Goal: Task Accomplishment & Management: Use online tool/utility

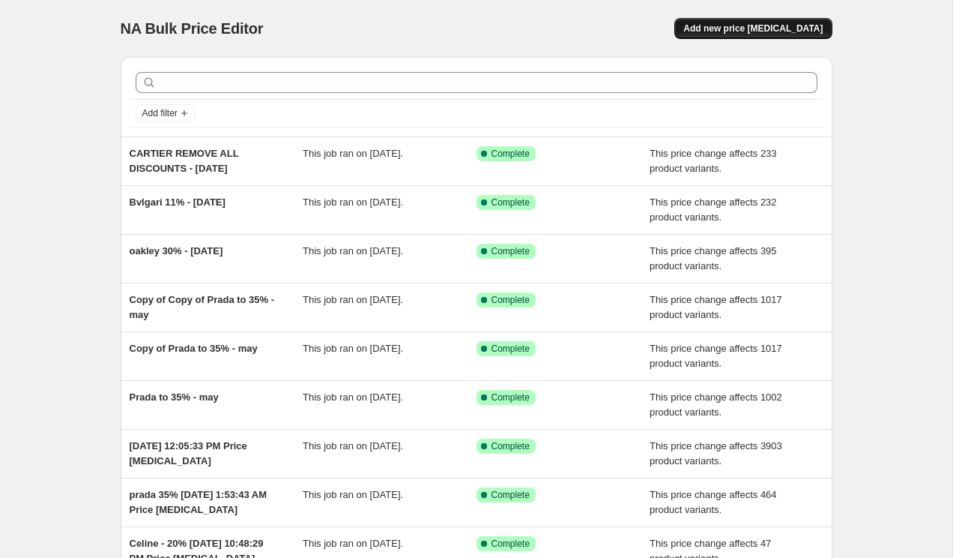
click at [759, 30] on span "Add new price [MEDICAL_DATA]" at bounding box center [752, 28] width 139 height 12
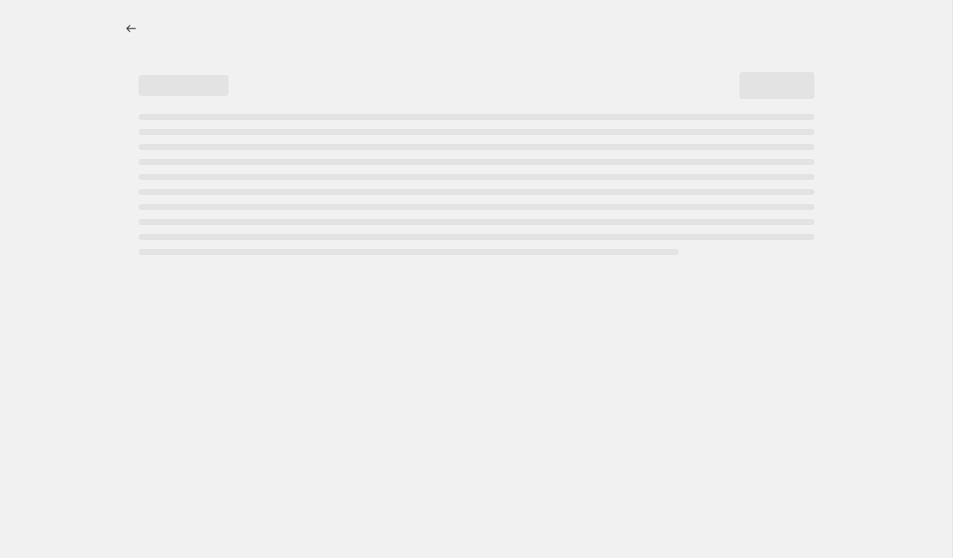
select select "percentage"
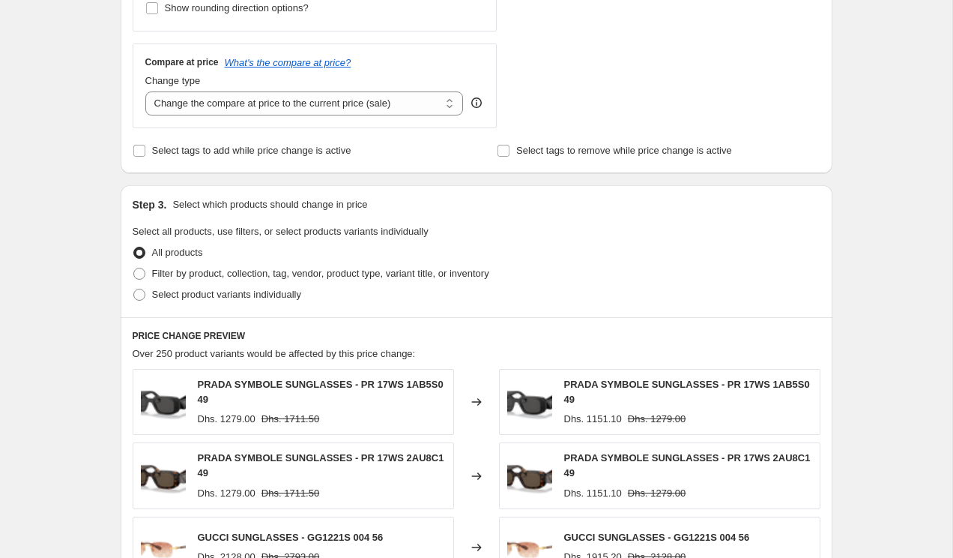
scroll to position [688, 0]
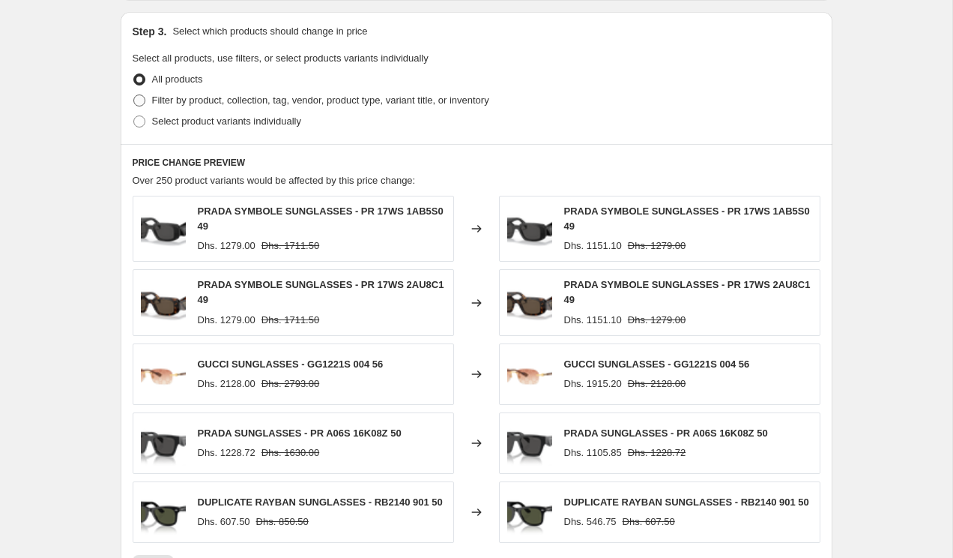
click at [151, 103] on label "Filter by product, collection, tag, vendor, product type, variant title, or inv…" at bounding box center [311, 100] width 357 height 21
click at [134, 95] on input "Filter by product, collection, tag, vendor, product type, variant title, or inv…" at bounding box center [133, 94] width 1 height 1
radio input "true"
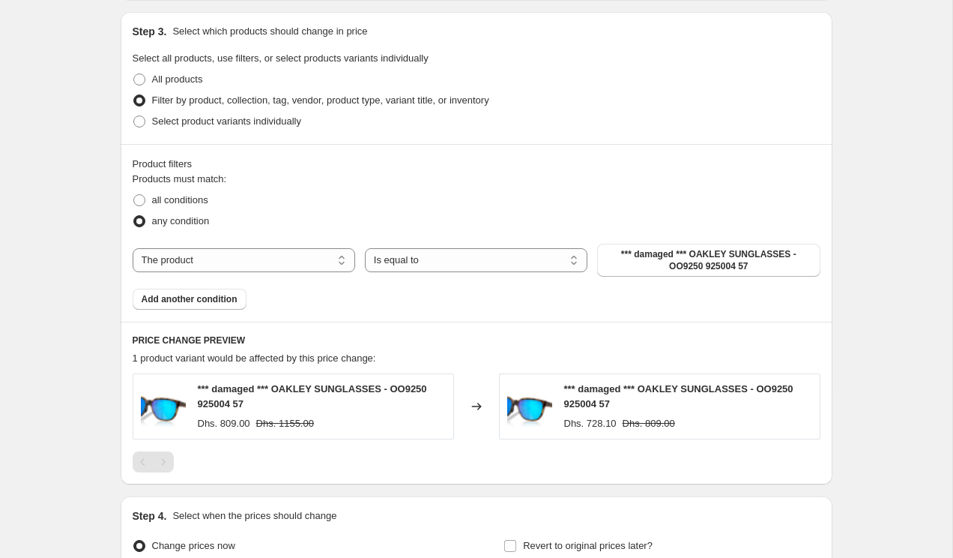
click at [271, 246] on div "The product The product's collection The product's tag The product's vendor The…" at bounding box center [477, 260] width 688 height 33
click at [266, 259] on select "The product The product's collection The product's tag The product's vendor The…" at bounding box center [244, 260] width 223 height 24
select select "tag"
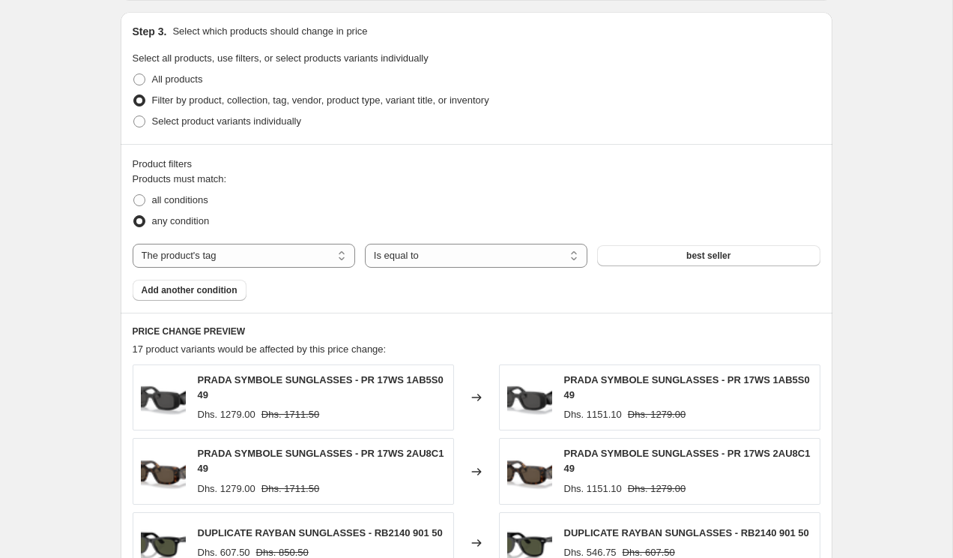
click at [626, 267] on div "The product The product's collection The product's tag The product's vendor The…" at bounding box center [477, 256] width 688 height 24
click at [627, 256] on button "best seller" at bounding box center [708, 255] width 223 height 21
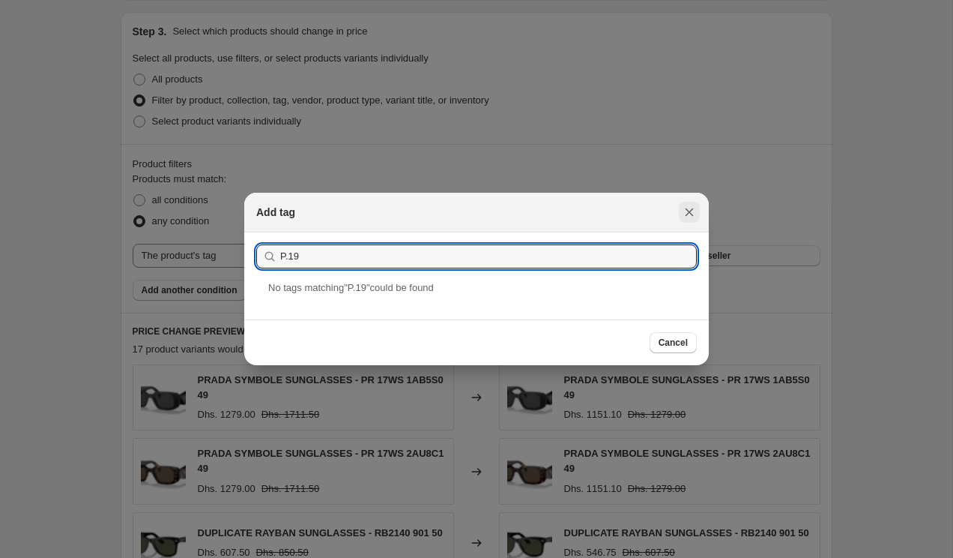
type input "P.19"
click at [695, 214] on icon "Close" at bounding box center [689, 212] width 15 height 15
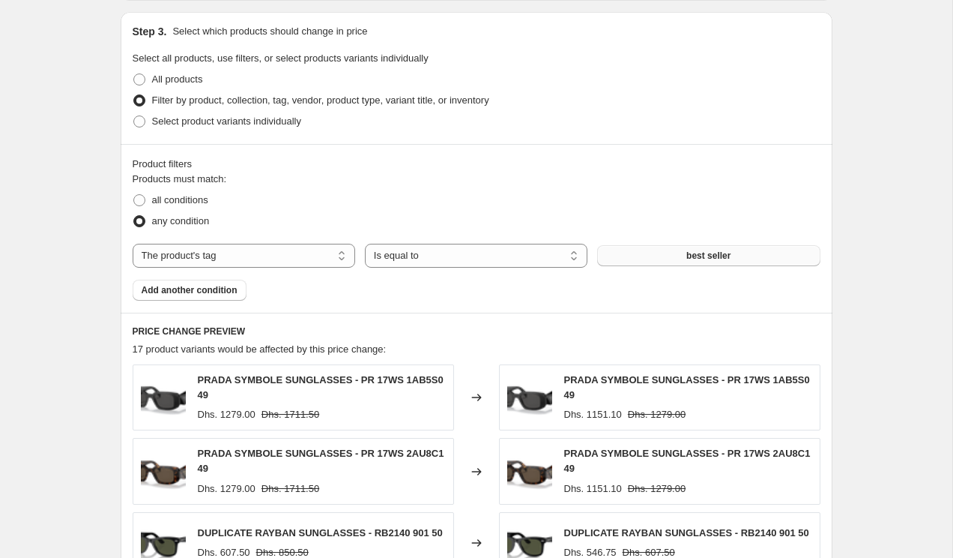
click at [697, 252] on span "best seller" at bounding box center [708, 256] width 44 height 12
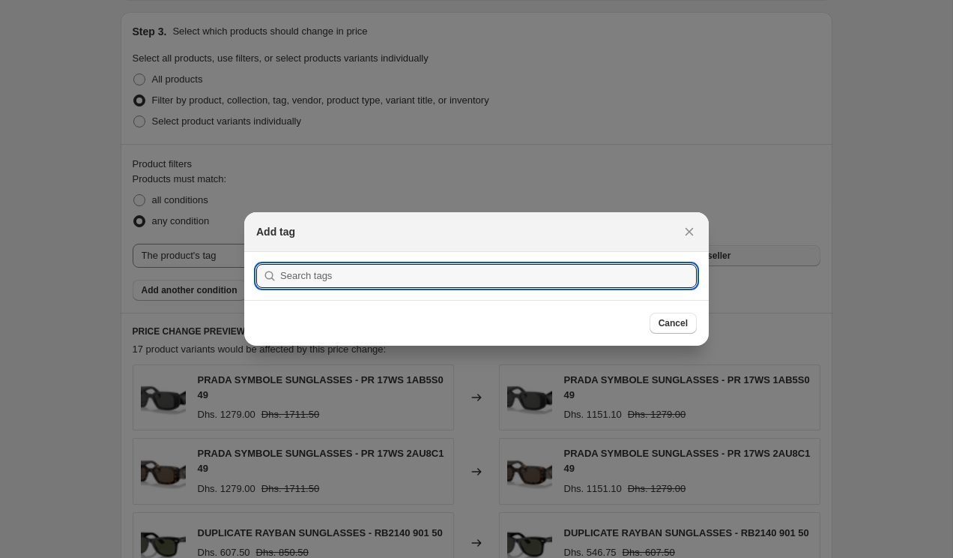
scroll to position [0, 0]
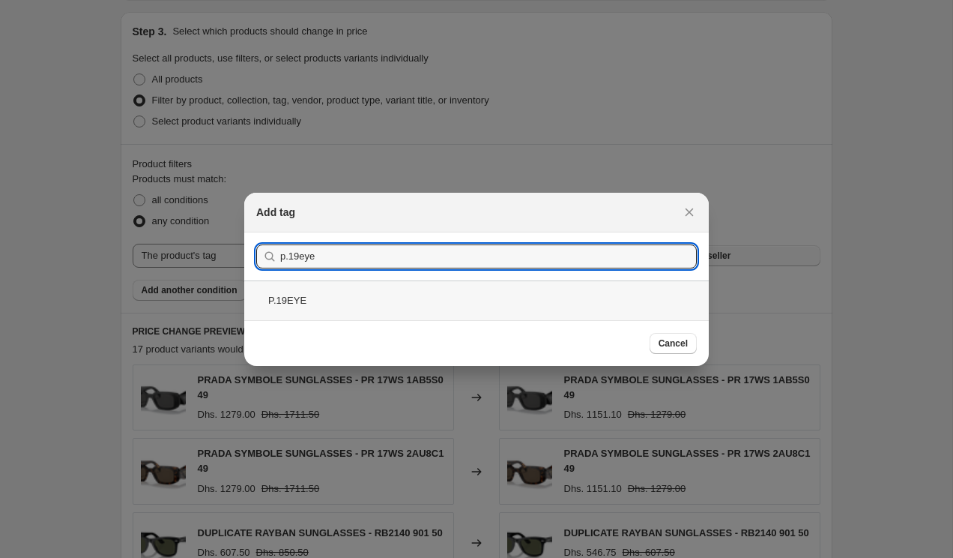
type input "p.19eye"
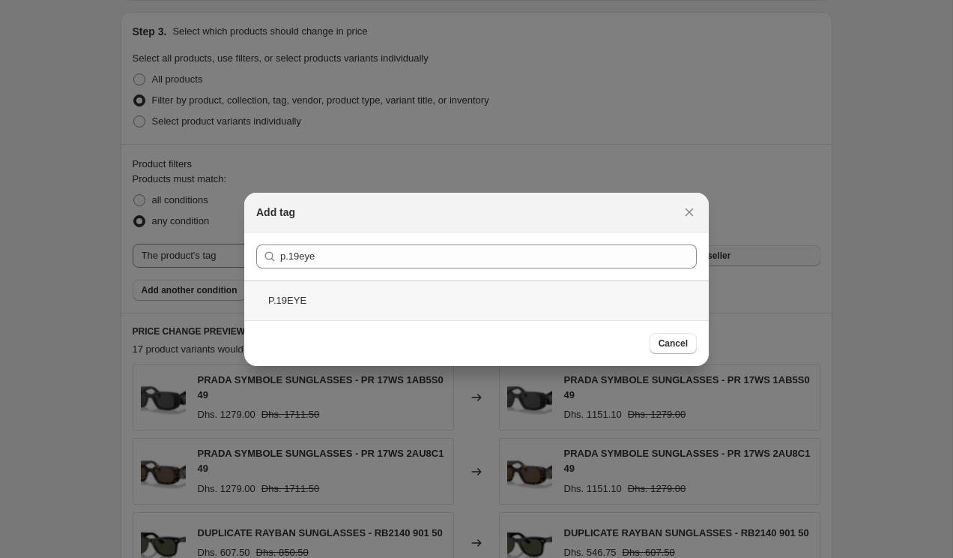
click at [433, 293] on div "P.19EYE" at bounding box center [476, 300] width 465 height 40
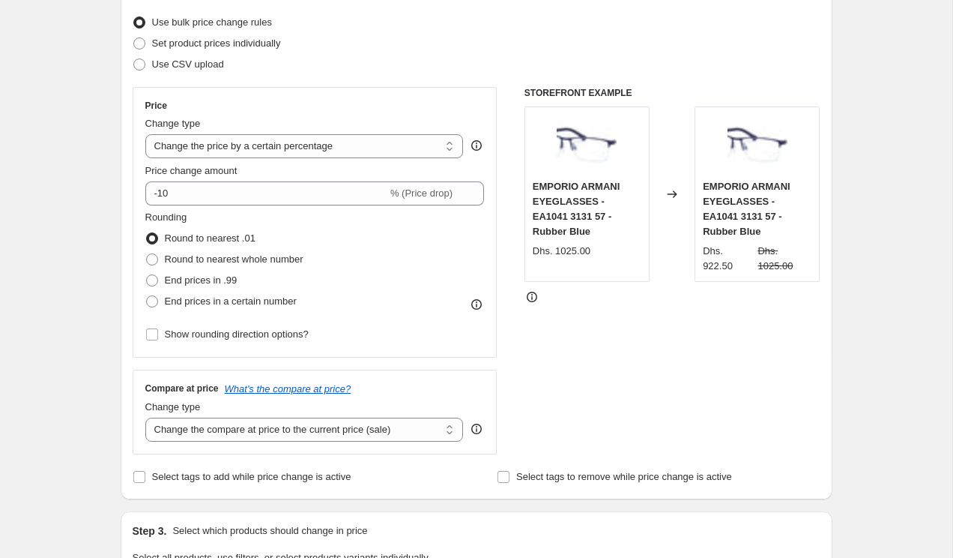
scroll to position [188, 0]
